Goal: Use online tool/utility: Utilize a website feature to perform a specific function

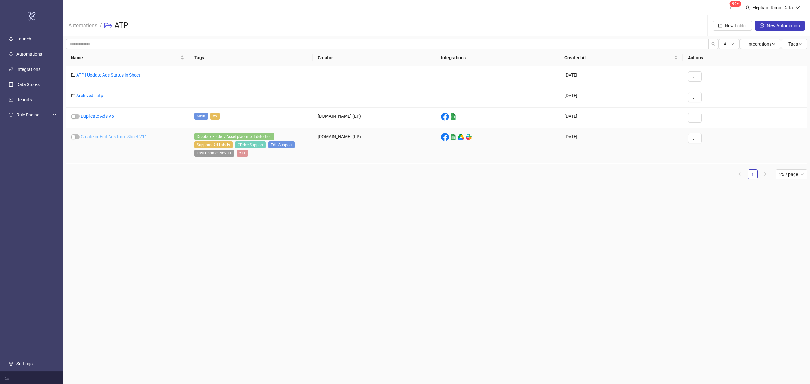
click at [109, 135] on link "Create or Edit Ads from Sheet V11" at bounding box center [114, 136] width 66 height 5
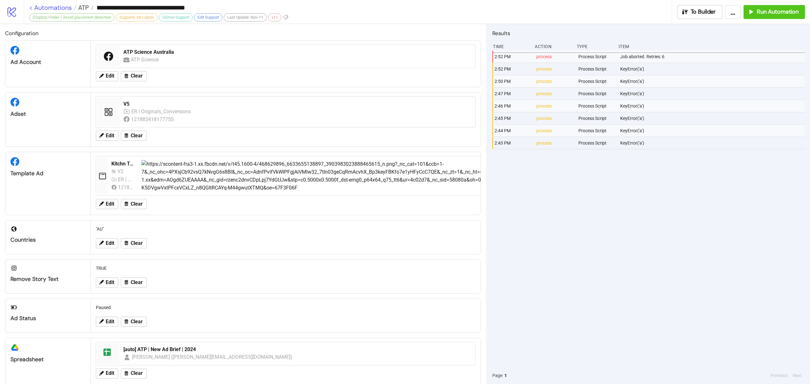
click at [53, 4] on link "< Automations" at bounding box center [52, 7] width 47 height 6
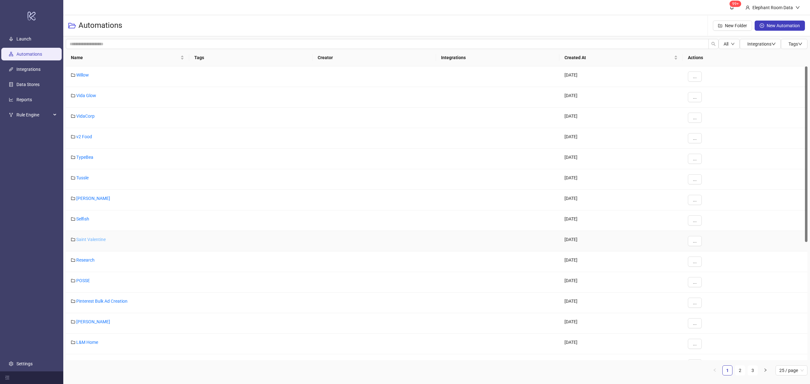
click at [95, 242] on link "Saint Valentine" at bounding box center [90, 239] width 29 height 5
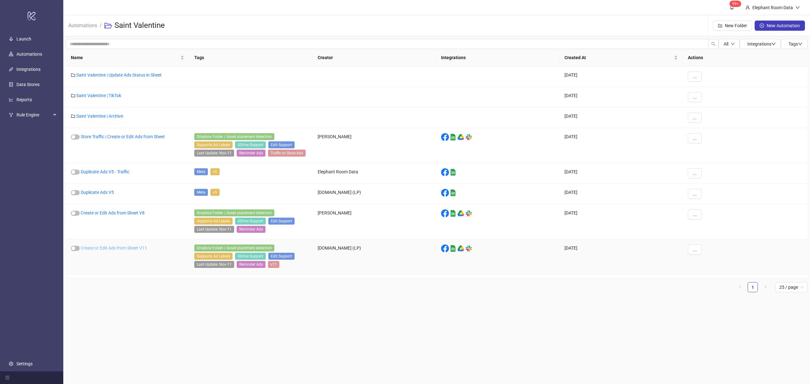
click at [137, 248] on link "Create or Edit Ads from Sheet V11" at bounding box center [114, 247] width 66 height 5
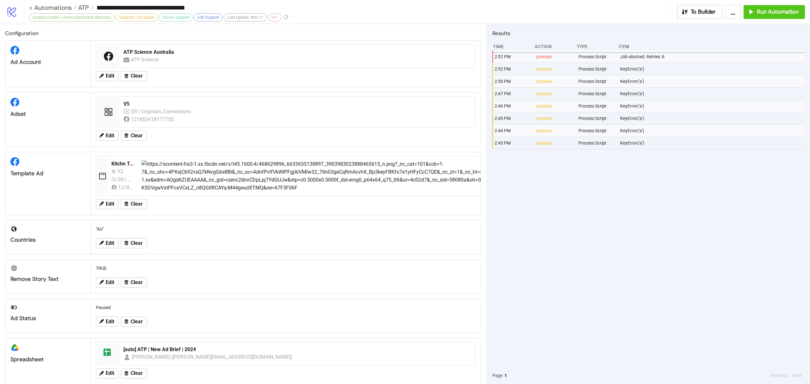
type input "**********"
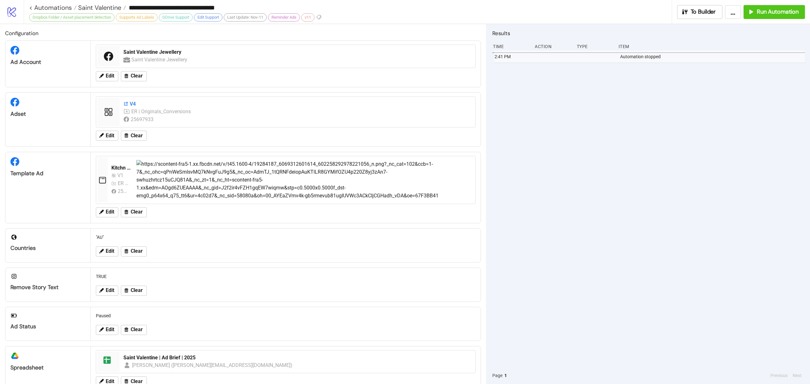
click at [127, 107] on div "V4" at bounding box center [297, 104] width 348 height 7
click at [776, 9] on span "Run Automation" at bounding box center [777, 11] width 42 height 7
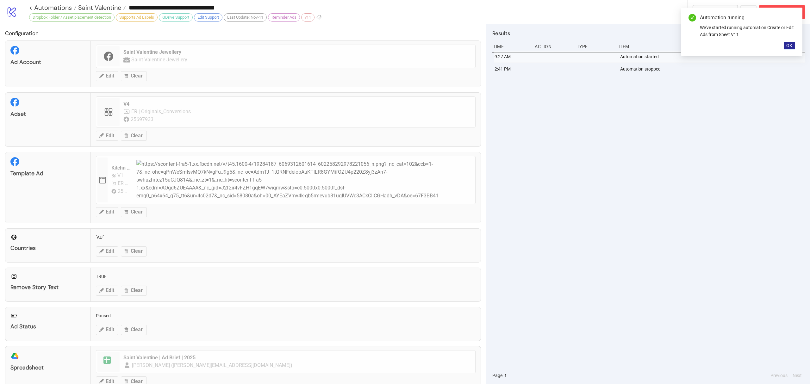
click at [789, 49] on button "OK" at bounding box center [788, 46] width 11 height 8
